Goal: Find contact information: Find contact information

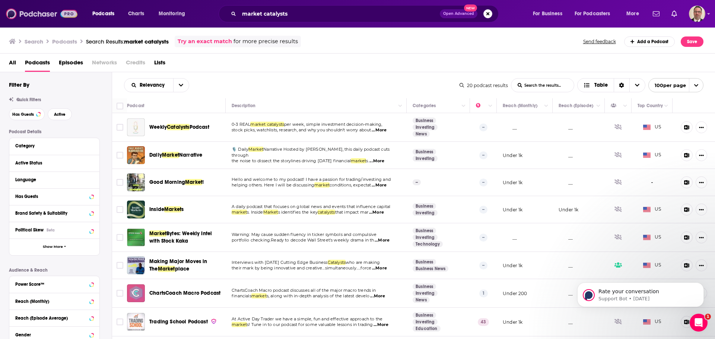
click at [22, 12] on img at bounding box center [42, 14] width 72 height 14
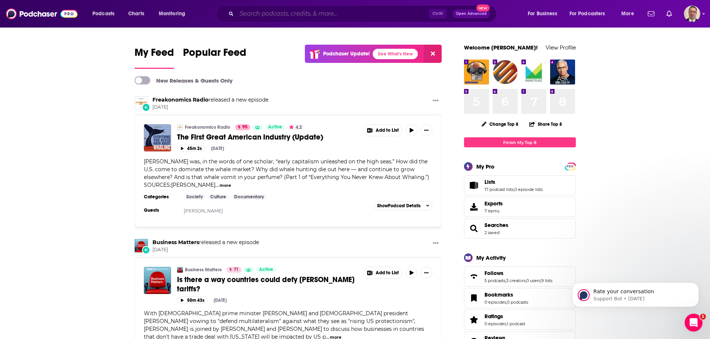
click at [253, 12] on input "Search podcasts, credits, & more..." at bounding box center [333, 14] width 192 height 12
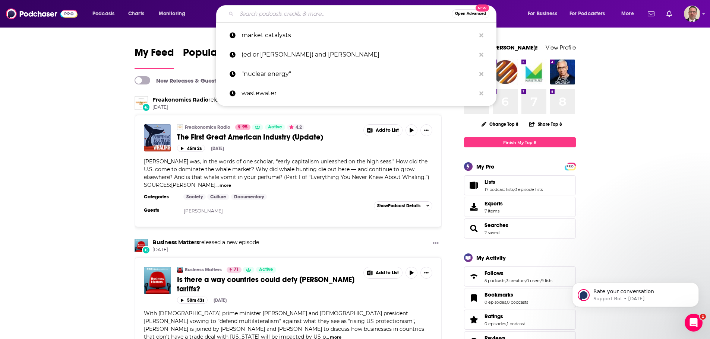
paste input "Mornings With [PERSON_NAME] CRE Podcast"
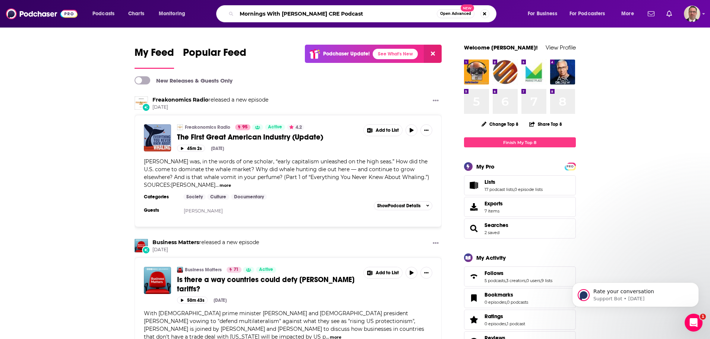
type input "Mornings With [PERSON_NAME] CRE Podcast"
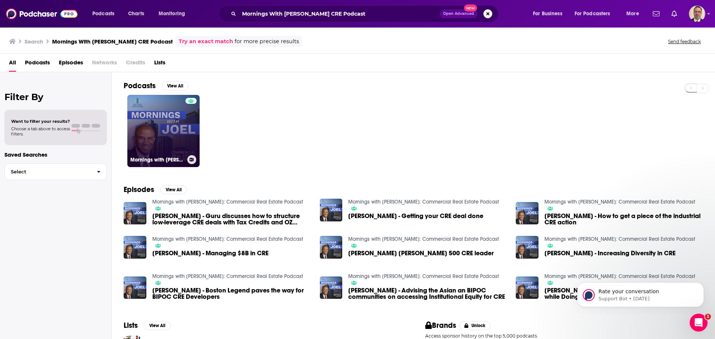
click at [178, 129] on link "Mornings with [PERSON_NAME]: Commercial Real Estate Podcast" at bounding box center [163, 131] width 72 height 72
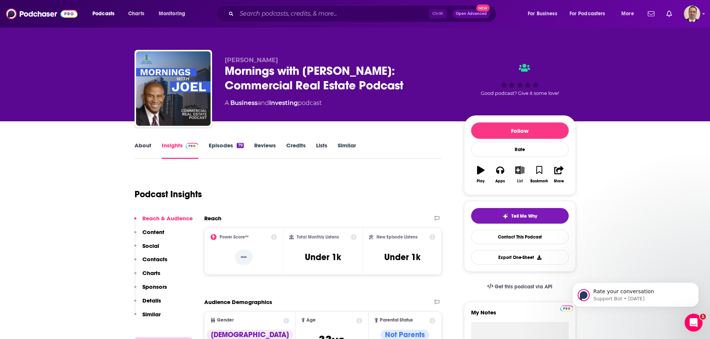
click at [519, 172] on icon "button" at bounding box center [519, 170] width 9 height 8
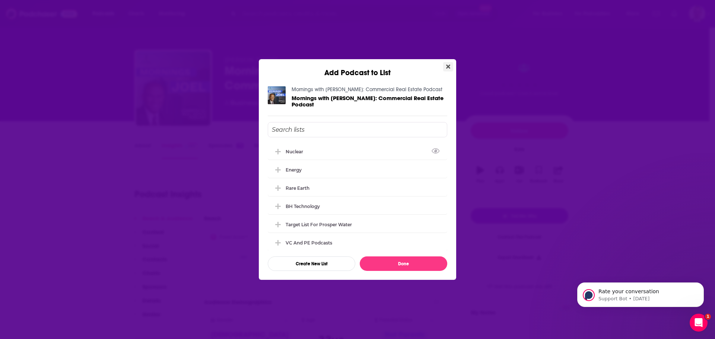
click at [450, 67] on icon "Close" at bounding box center [448, 67] width 4 height 6
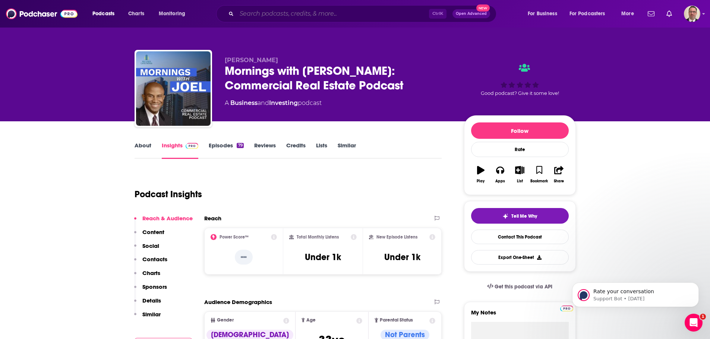
click at [309, 16] on input "Search podcasts, credits, & more..." at bounding box center [333, 14] width 192 height 12
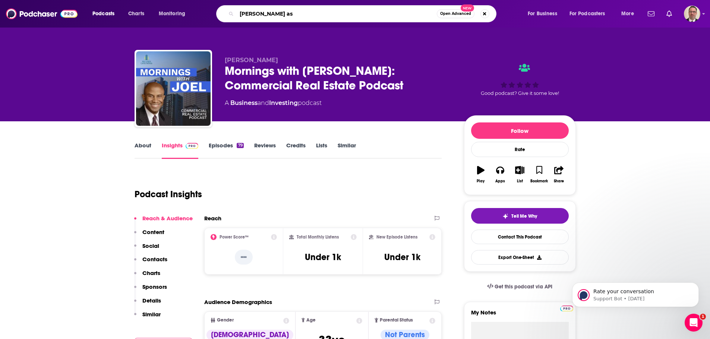
type input "[PERSON_NAME]"
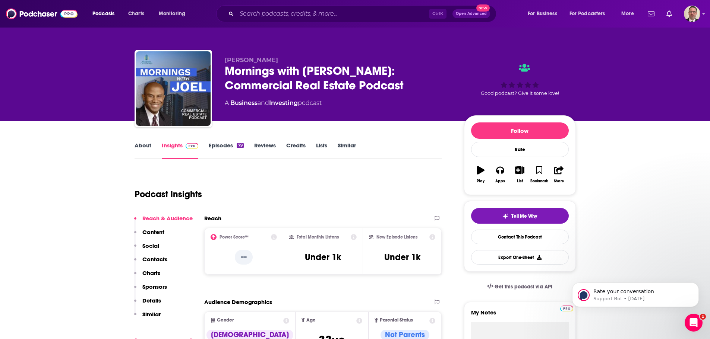
click at [140, 148] on link "About" at bounding box center [142, 150] width 17 height 17
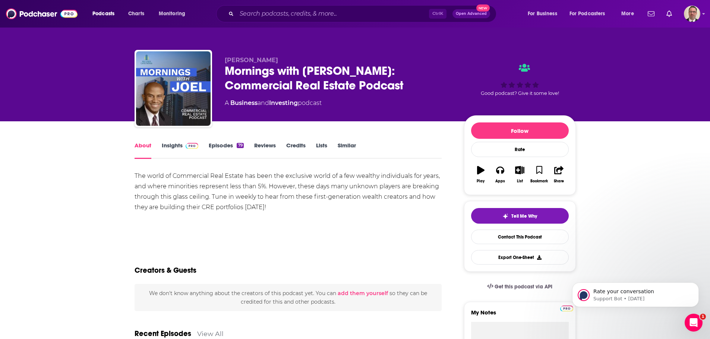
click at [175, 174] on div "The world of Commercial Real Estate has been the exclusive world of a few wealt…" at bounding box center [287, 192] width 307 height 42
click at [169, 149] on link "Insights" at bounding box center [180, 150] width 37 height 17
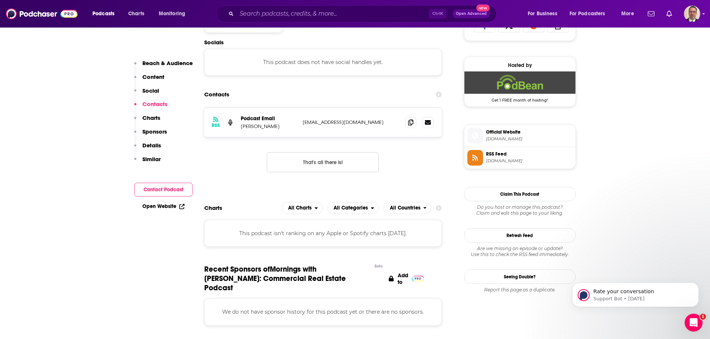
scroll to position [522, 0]
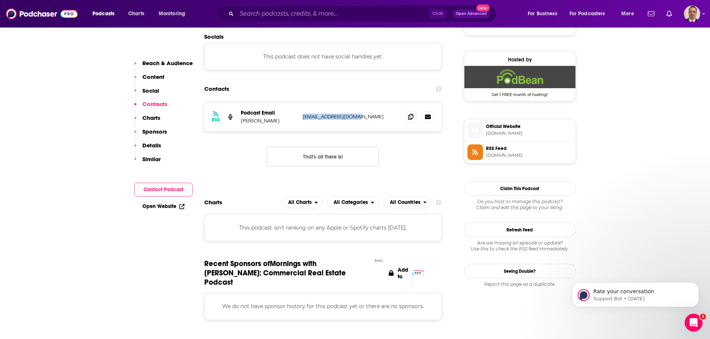
drag, startPoint x: 361, startPoint y: 116, endPoint x: 301, endPoint y: 116, distance: 60.0
click at [301, 116] on div "RSS Podcast Email [PERSON_NAME] [EMAIL_ADDRESS][DOMAIN_NAME] [EMAIL_ADDRESS][DO…" at bounding box center [323, 116] width 238 height 29
copy p "[EMAIL_ADDRESS][DOMAIN_NAME]"
click at [399, 169] on div "RSS Podcast Email [PERSON_NAME] [EMAIL_ADDRESS][DOMAIN_NAME] [EMAIL_ADDRESS][DO…" at bounding box center [323, 140] width 238 height 77
